Goal: Navigation & Orientation: Find specific page/section

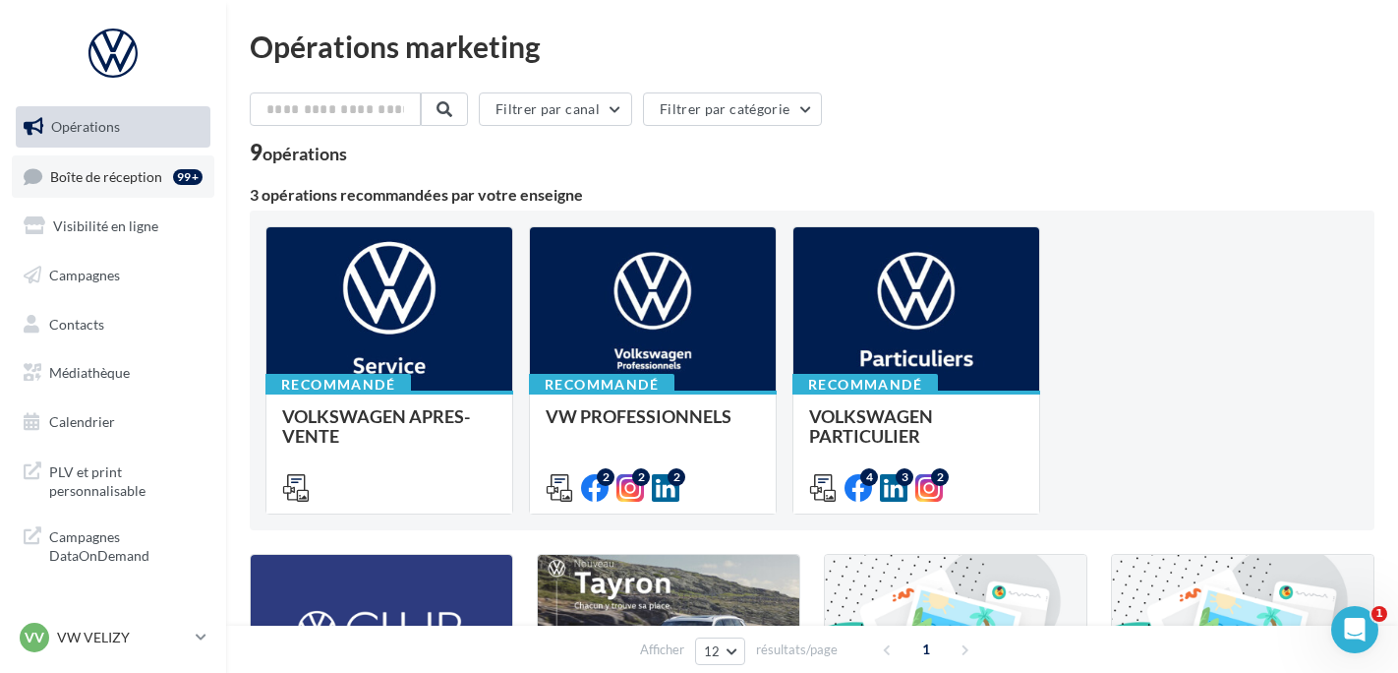
click at [110, 188] on link "Boîte de réception 99+" at bounding box center [113, 176] width 203 height 42
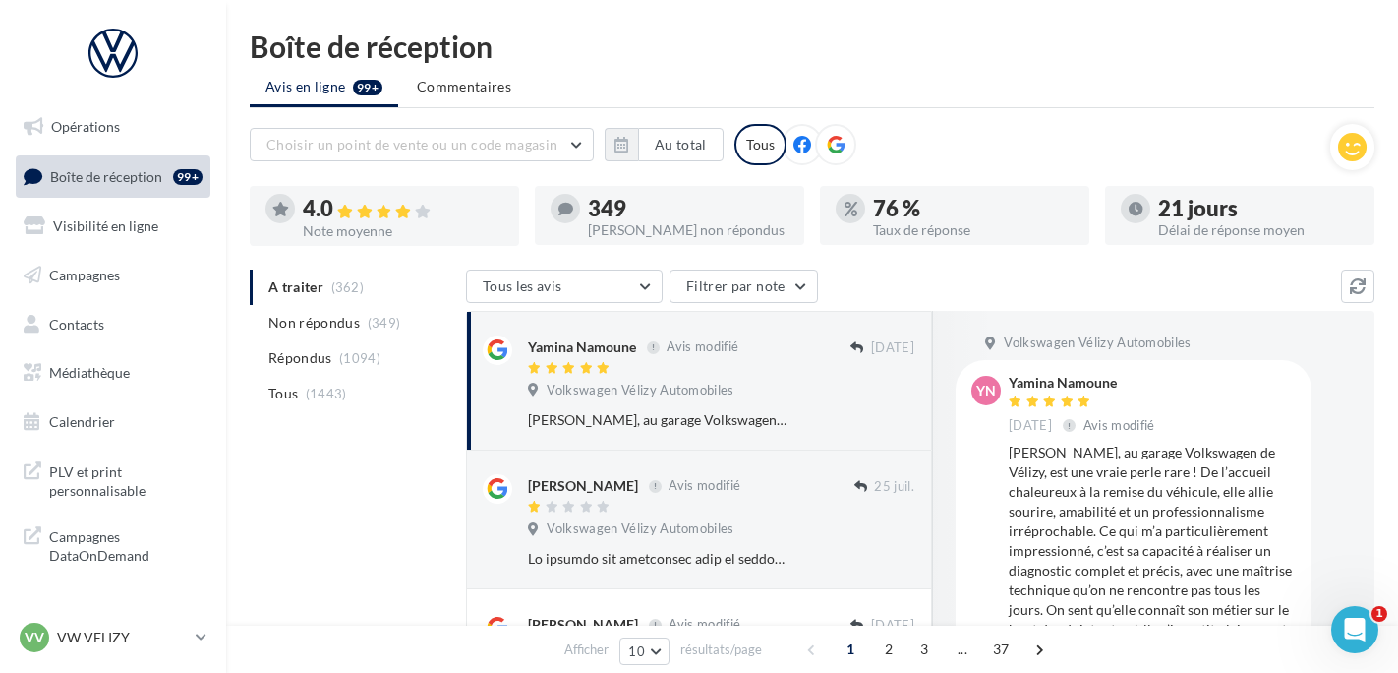
click at [89, 661] on div "VV VW VELIZY vw-vel-ale" at bounding box center [113, 646] width 226 height 54
click at [90, 657] on div "VV VW VELIZY vw-vel-ale" at bounding box center [113, 646] width 226 height 54
click at [92, 642] on p "VW VELIZY" at bounding box center [122, 637] width 131 height 20
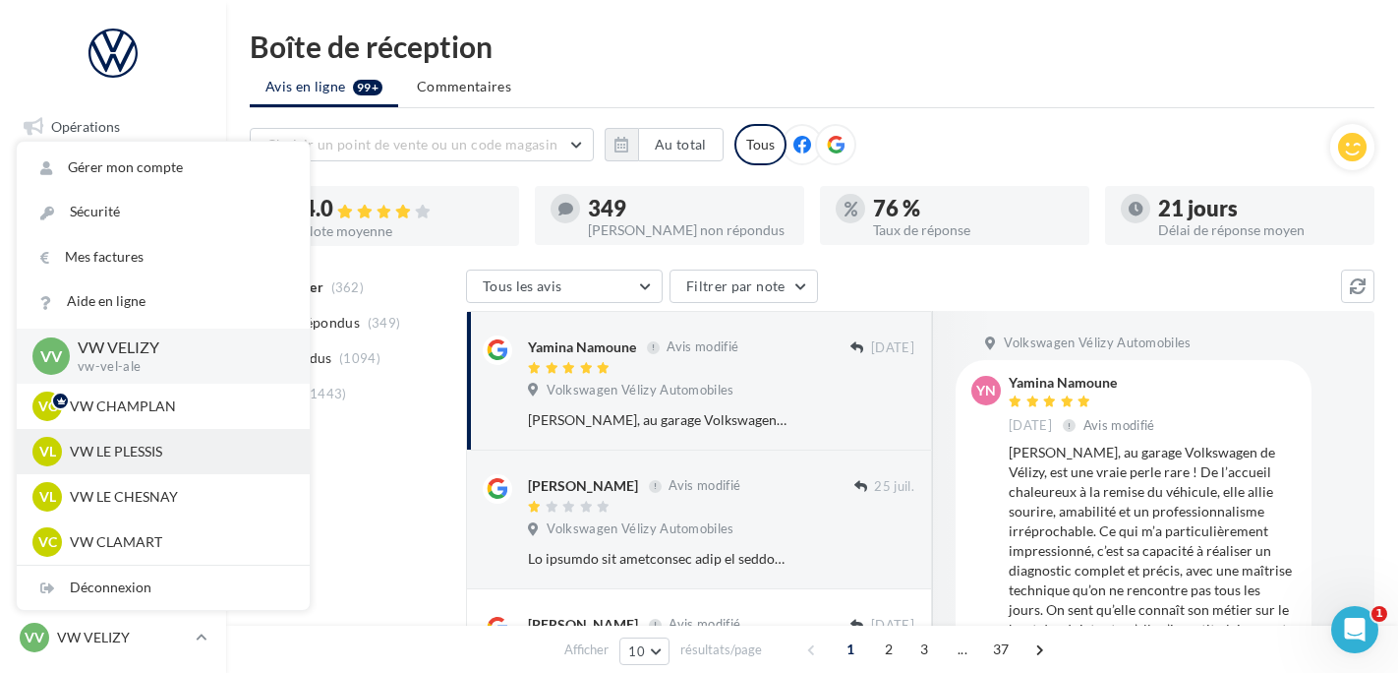
click at [106, 457] on p "VW LE PLESSIS" at bounding box center [178, 452] width 216 height 20
